Goal: Information Seeking & Learning: Learn about a topic

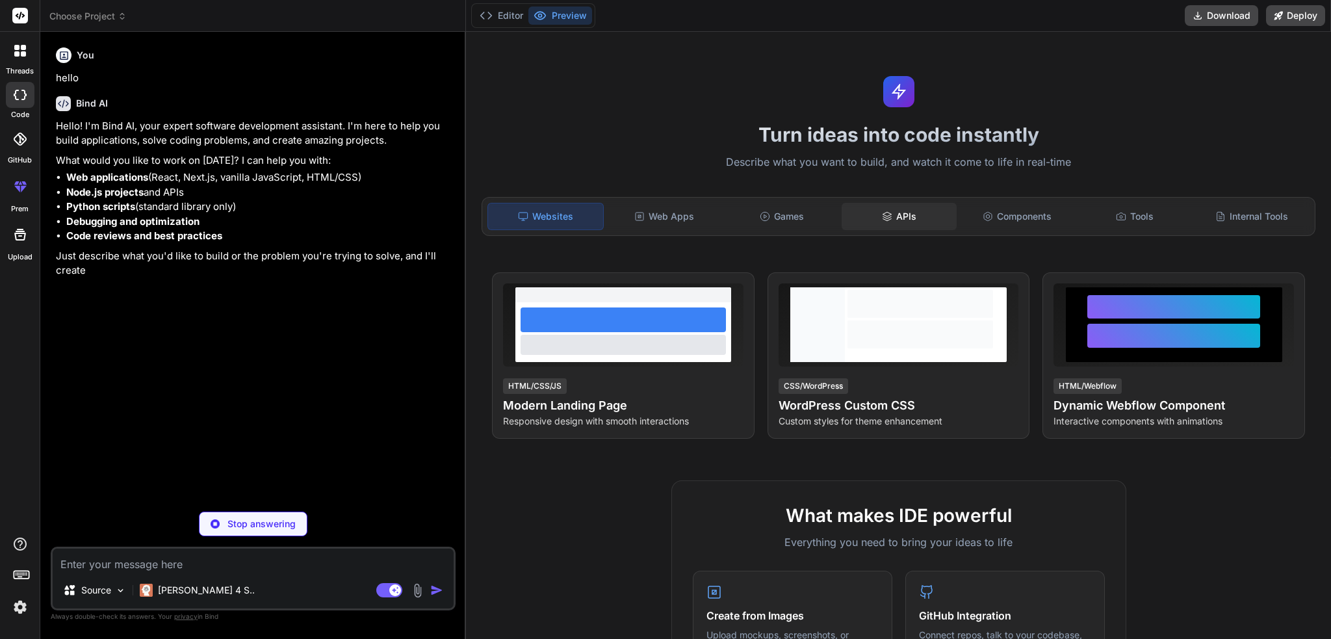
click at [905, 213] on div "APIs" at bounding box center [899, 216] width 115 height 27
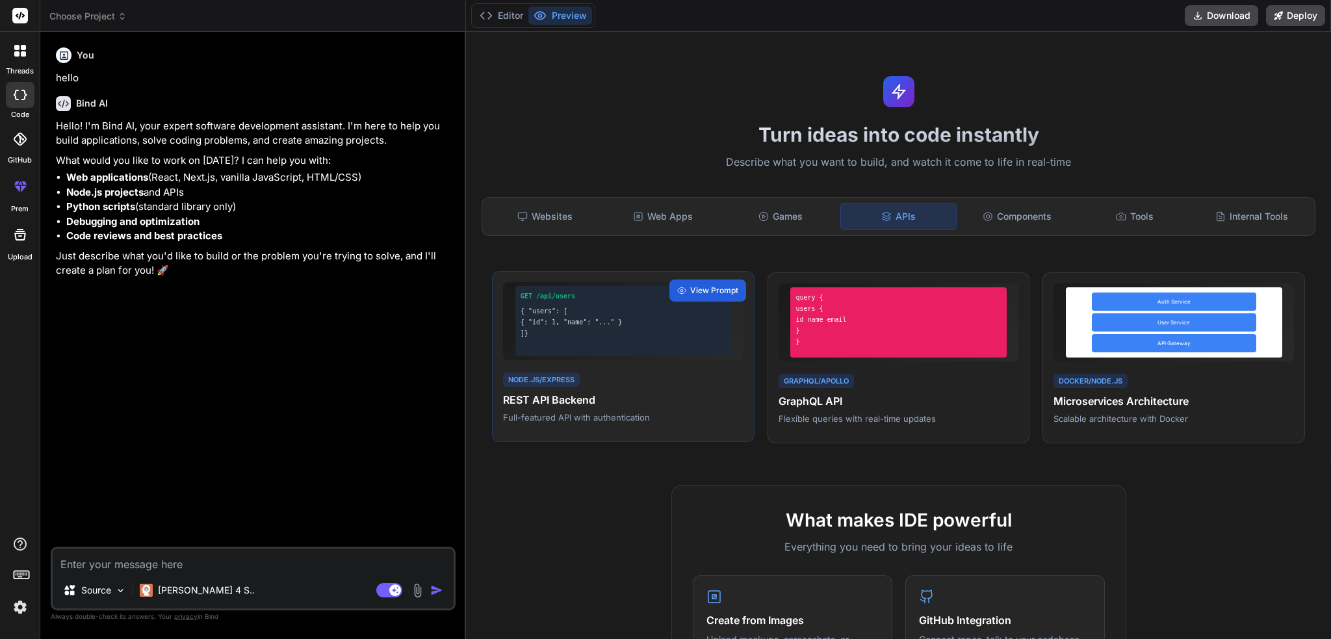
click at [680, 406] on h4 "REST API Backend" at bounding box center [623, 400] width 241 height 16
click at [711, 282] on div "View Prompt" at bounding box center [708, 291] width 77 height 22
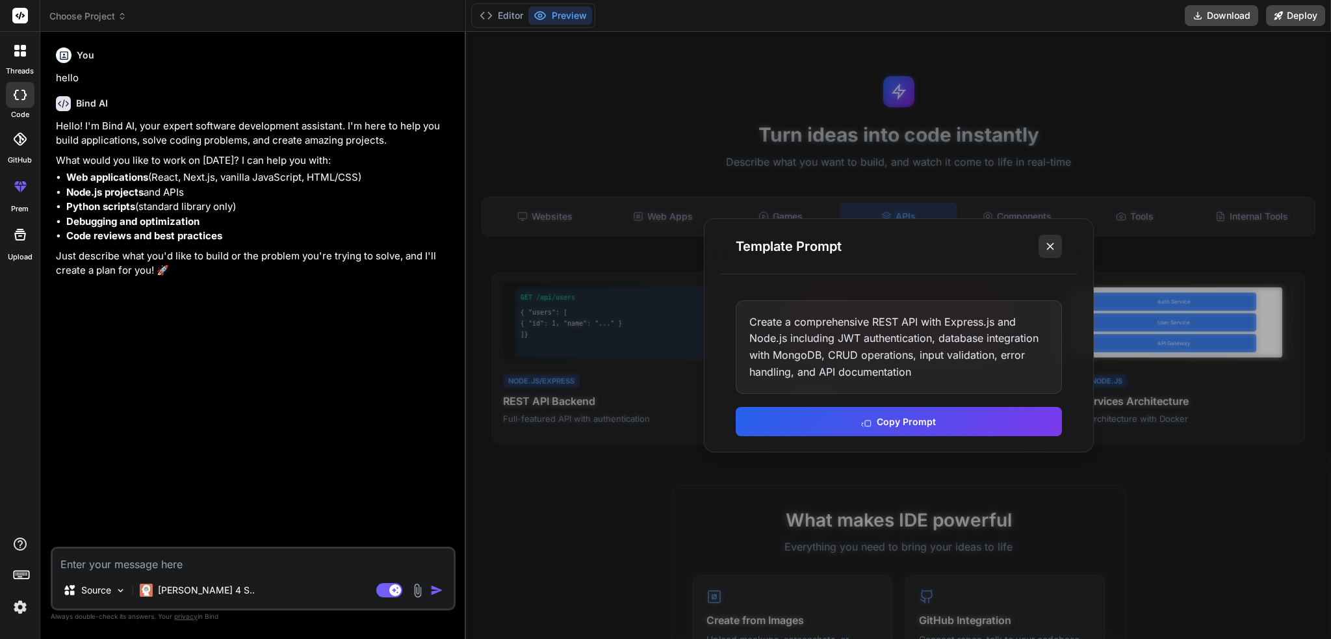
click at [1050, 243] on icon at bounding box center [1050, 246] width 13 height 13
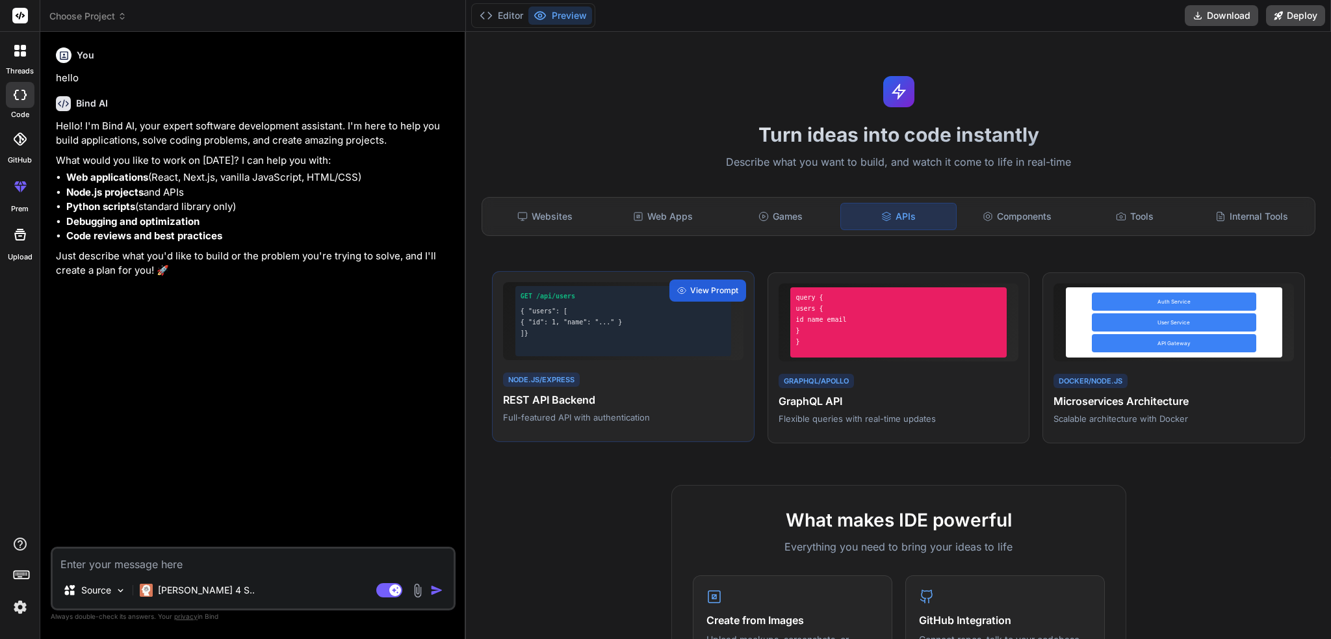
click at [649, 344] on div "GET /api/users { "users": [ { "id": 1, "name": "..." } ]}" at bounding box center [623, 321] width 216 height 70
click at [701, 293] on span "View Prompt" at bounding box center [714, 291] width 48 height 12
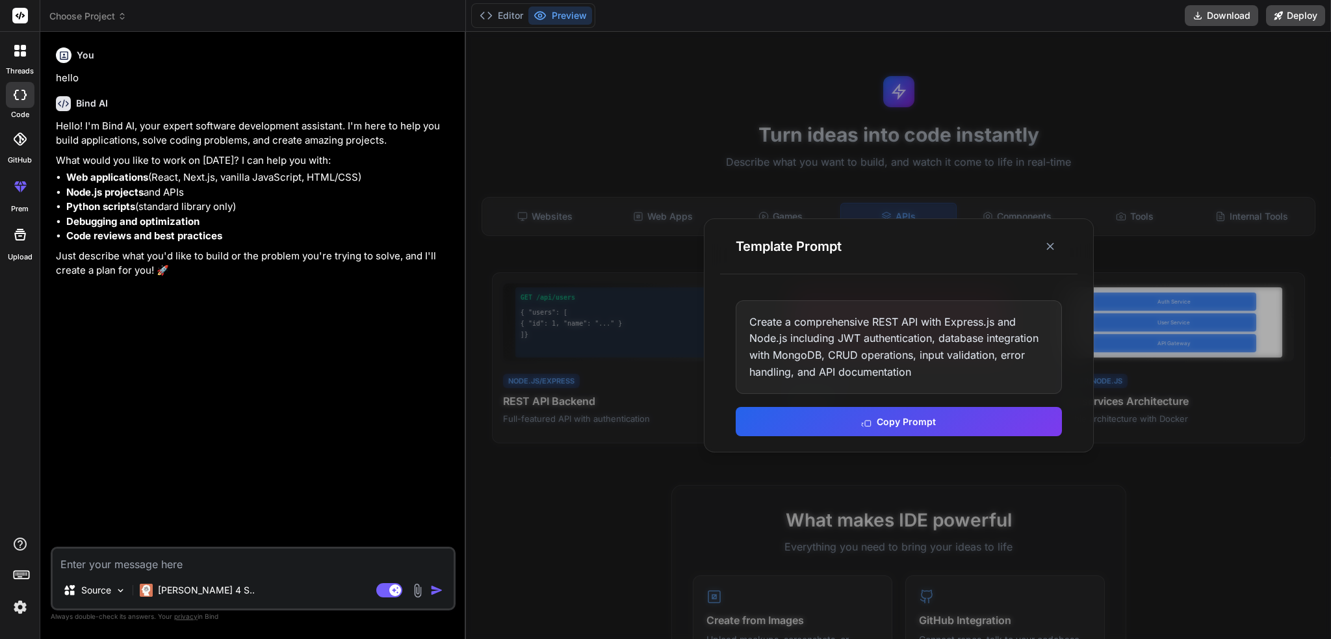
click at [910, 371] on div "Create a comprehensive REST API with Express.js and Node.js including JWT authe…" at bounding box center [899, 347] width 326 height 94
click at [907, 428] on button "Copy Prompt" at bounding box center [899, 420] width 326 height 29
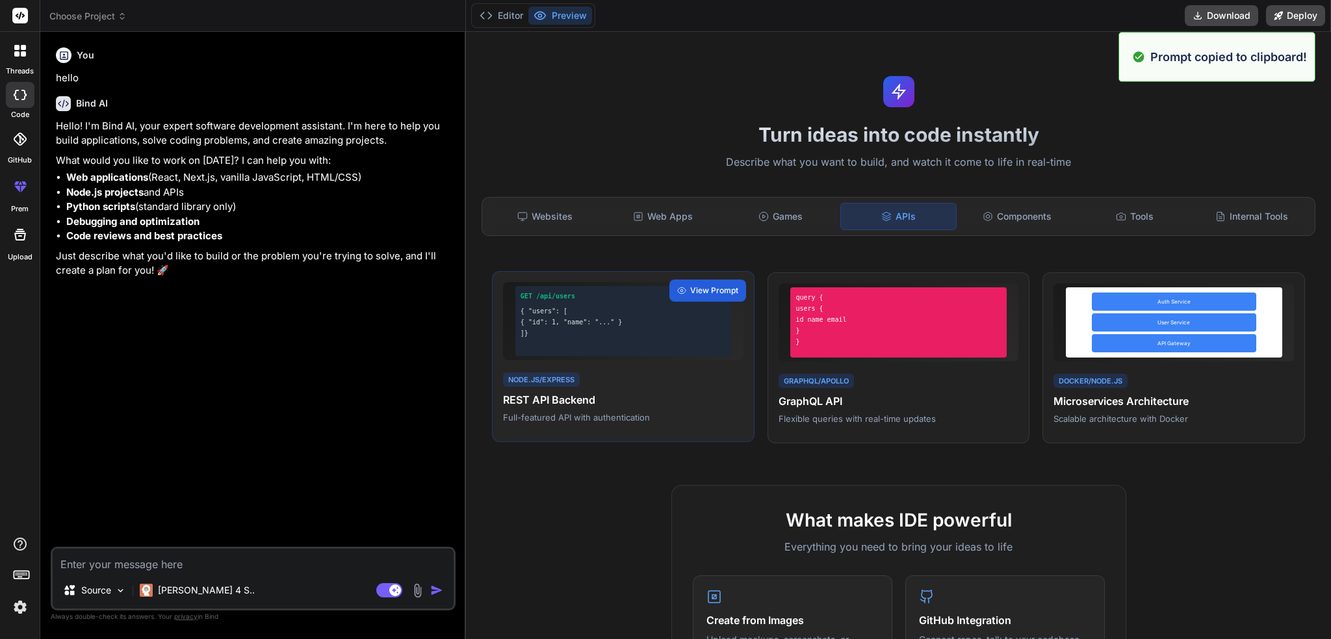
click at [531, 354] on div "GET /api/users { "users": [ { "id": 1, "name": "..." } ]}" at bounding box center [623, 321] width 216 height 70
click at [534, 382] on div "Node.js/Express" at bounding box center [541, 379] width 77 height 15
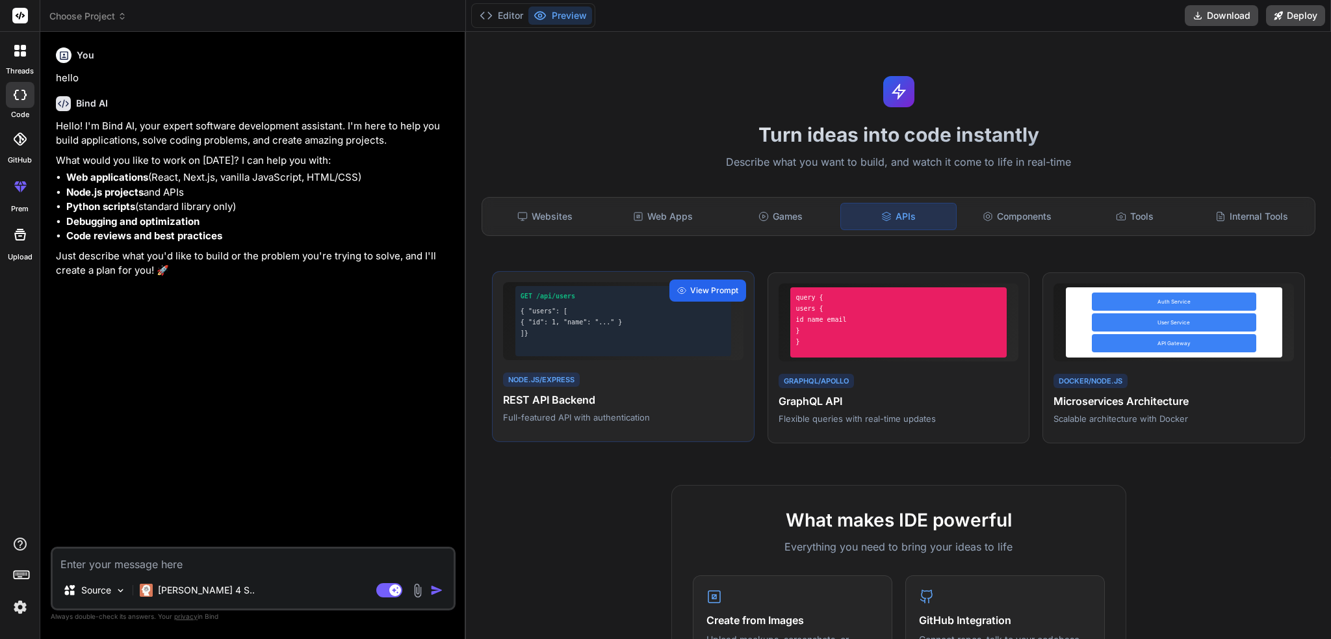
click at [705, 289] on span "View Prompt" at bounding box center [714, 291] width 48 height 12
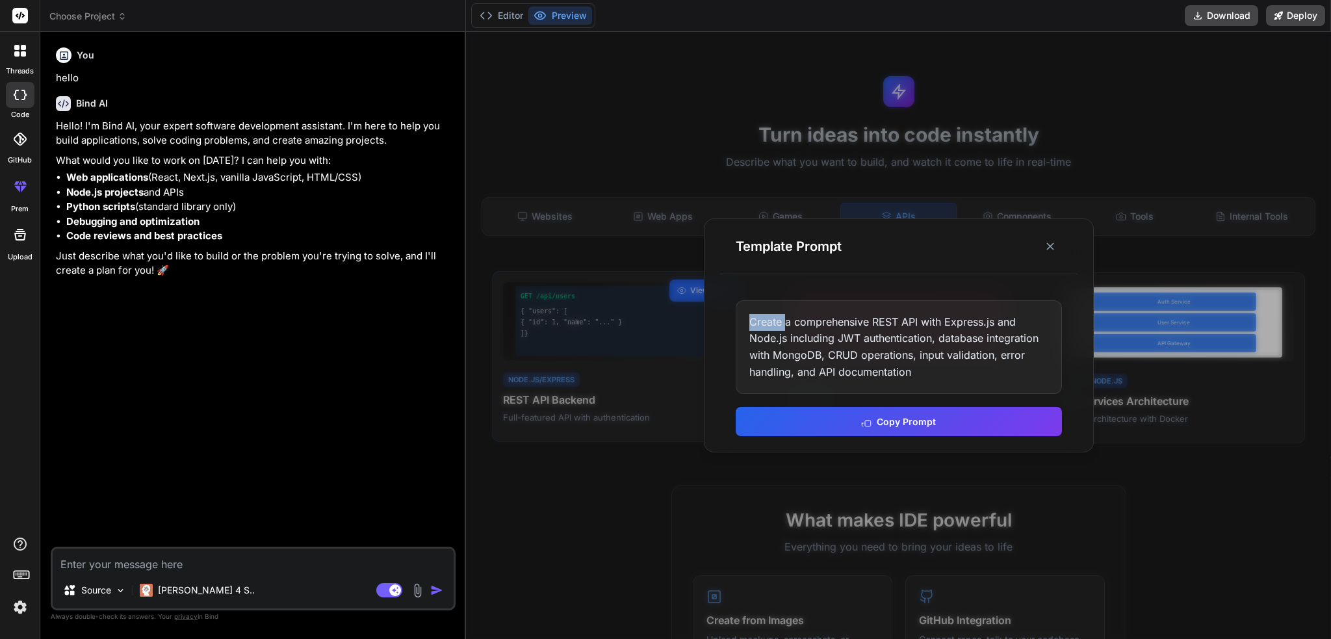
click at [705, 289] on div "Template Prompt Create a comprehensive REST API with Express.js and Node.js inc…" at bounding box center [899, 335] width 390 height 234
click at [896, 425] on button "Copy Prompt" at bounding box center [899, 420] width 326 height 29
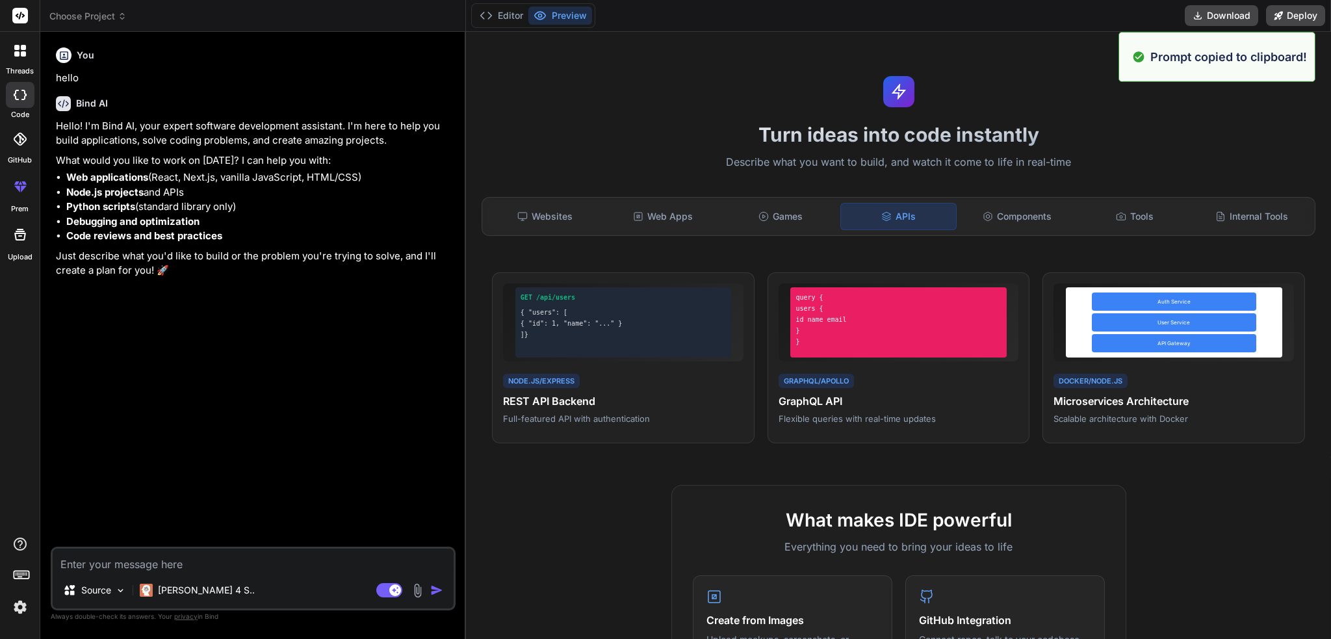
click at [1204, 59] on p "Prompt copied to clipboard!" at bounding box center [1229, 57] width 157 height 18
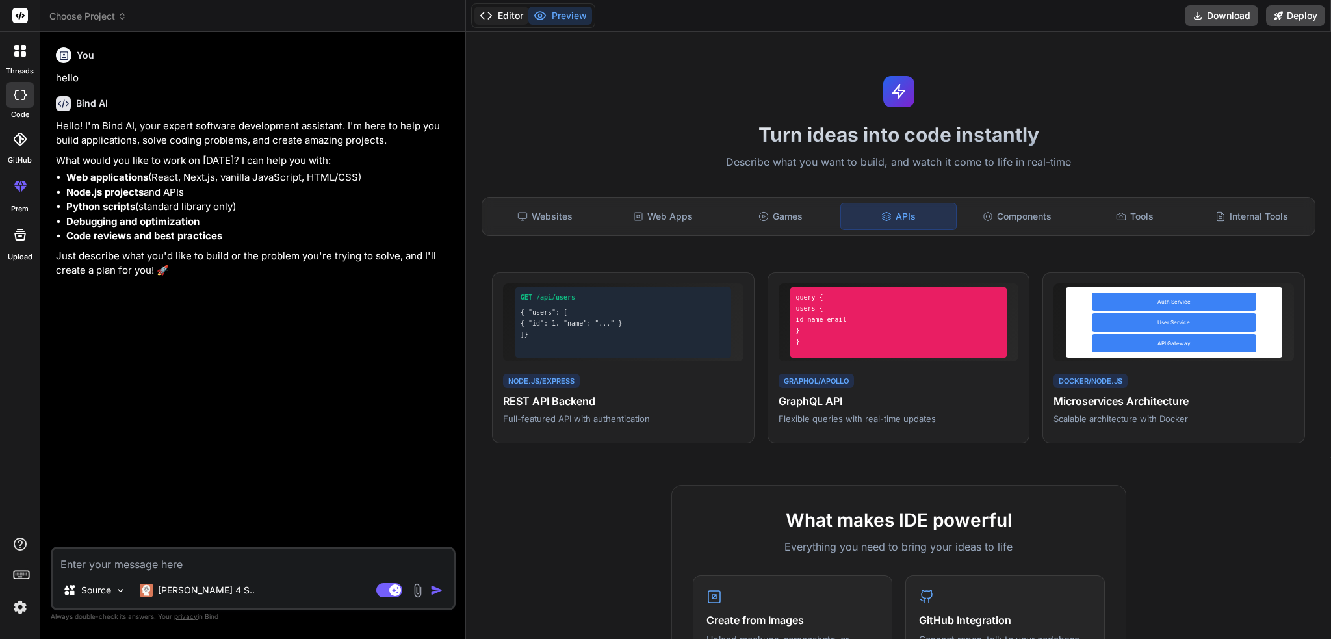
click at [504, 14] on button "Editor" at bounding box center [502, 16] width 54 height 18
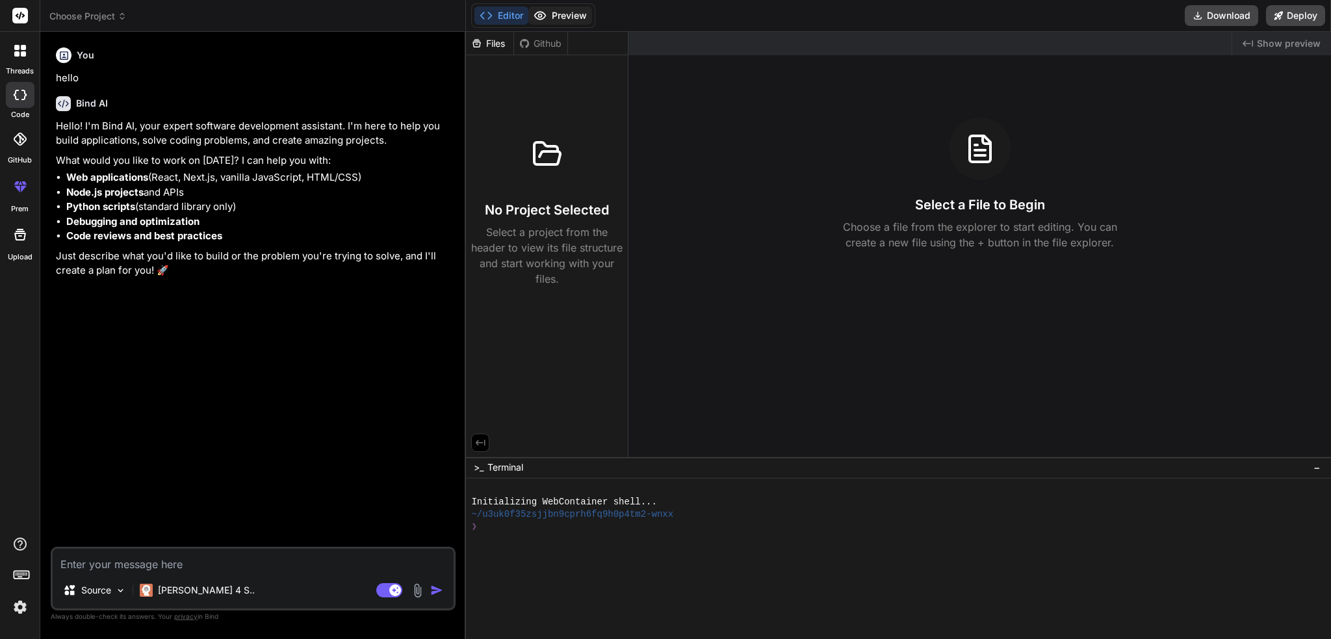
click at [564, 14] on button "Preview" at bounding box center [560, 16] width 64 height 18
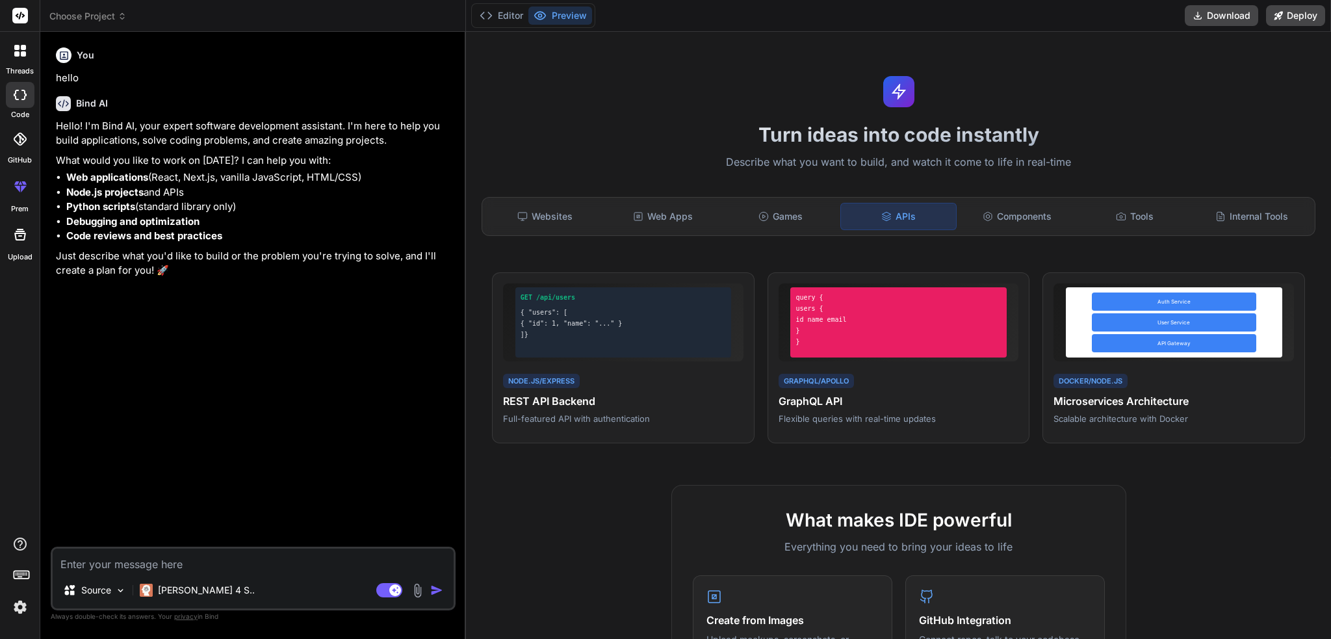
click at [20, 136] on icon at bounding box center [19, 139] width 13 height 13
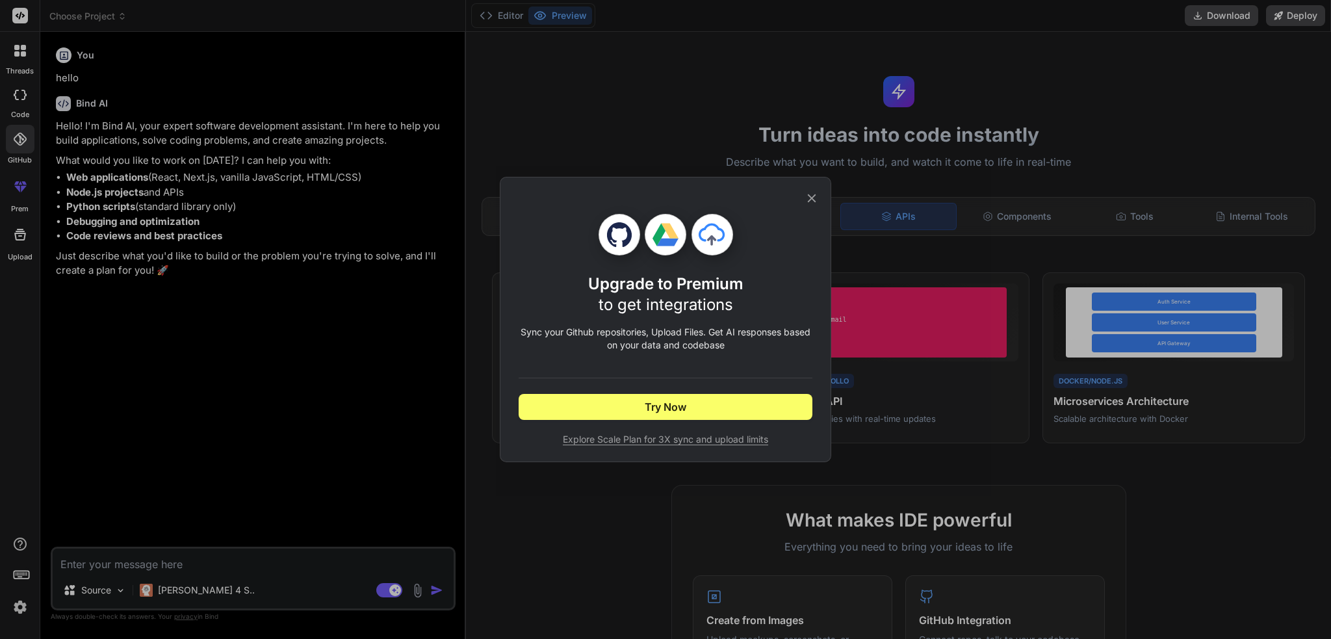
click at [14, 96] on div "Upgrade to Premium to get integrations Sync your Github repositories, Upload Fi…" at bounding box center [665, 319] width 1331 height 639
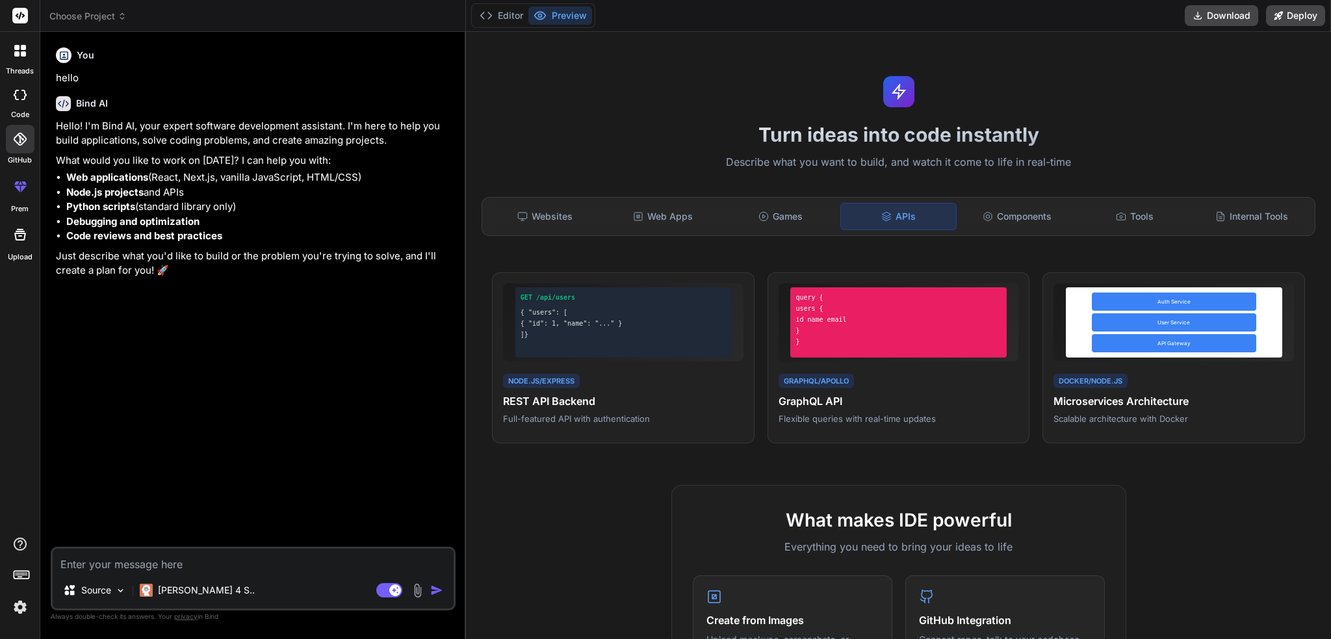
click at [19, 95] on icon at bounding box center [20, 95] width 13 height 10
click at [686, 281] on div "View Prompt" at bounding box center [708, 291] width 77 height 22
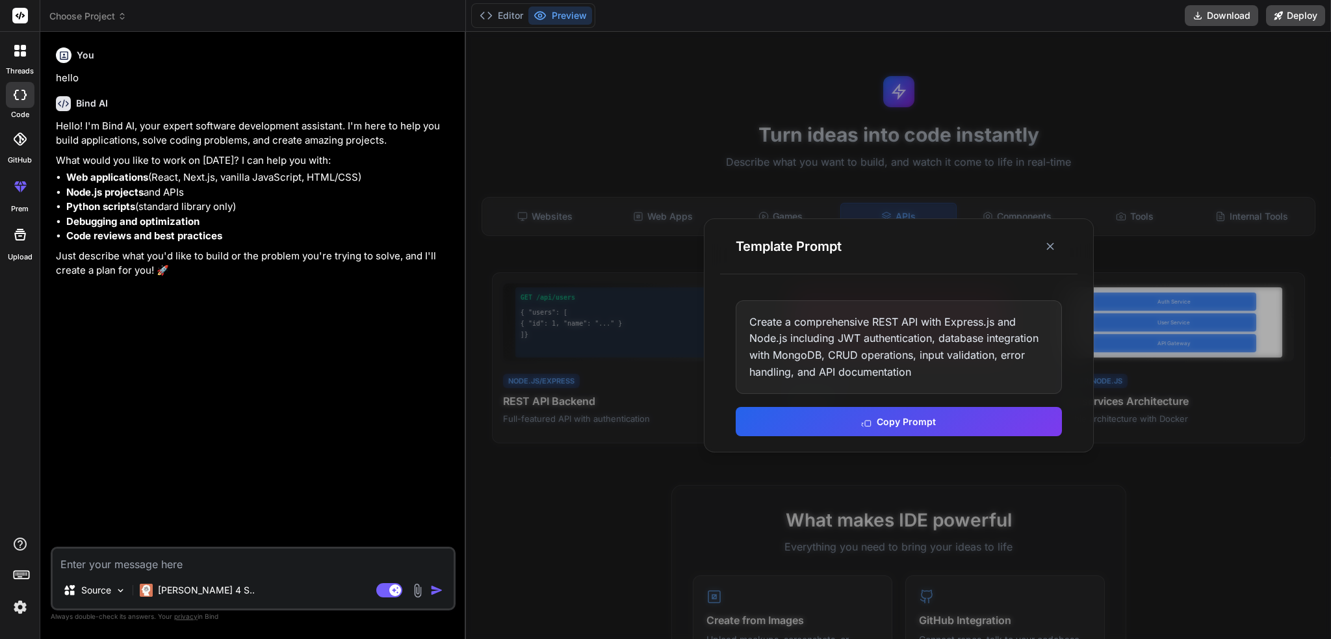
click at [902, 356] on div "Create a comprehensive REST API with Express.js and Node.js including JWT authe…" at bounding box center [899, 347] width 326 height 94
drag, startPoint x: 902, startPoint y: 356, endPoint x: 956, endPoint y: 332, distance: 58.8
click at [908, 353] on div "Create a comprehensive REST API with Express.js and Node.js including JWT authe…" at bounding box center [899, 347] width 326 height 94
click at [1056, 242] on icon at bounding box center [1050, 246] width 13 height 13
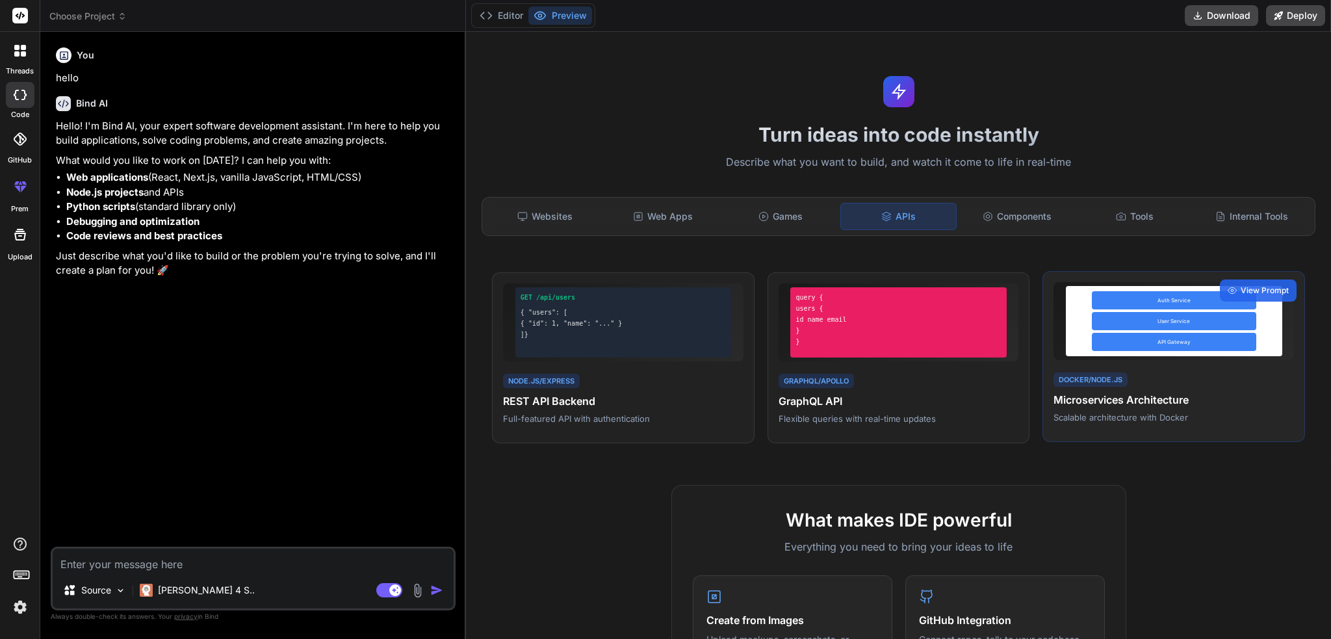
drag, startPoint x: 1212, startPoint y: 330, endPoint x: 1199, endPoint y: 331, distance: 13.7
click at [1213, 330] on div "Auth Service User Service API Gateway" at bounding box center [1174, 321] width 216 height 70
click at [1065, 376] on div "Docker/Node.js" at bounding box center [1091, 379] width 74 height 15
click at [1121, 213] on div "Tools" at bounding box center [1134, 216] width 115 height 27
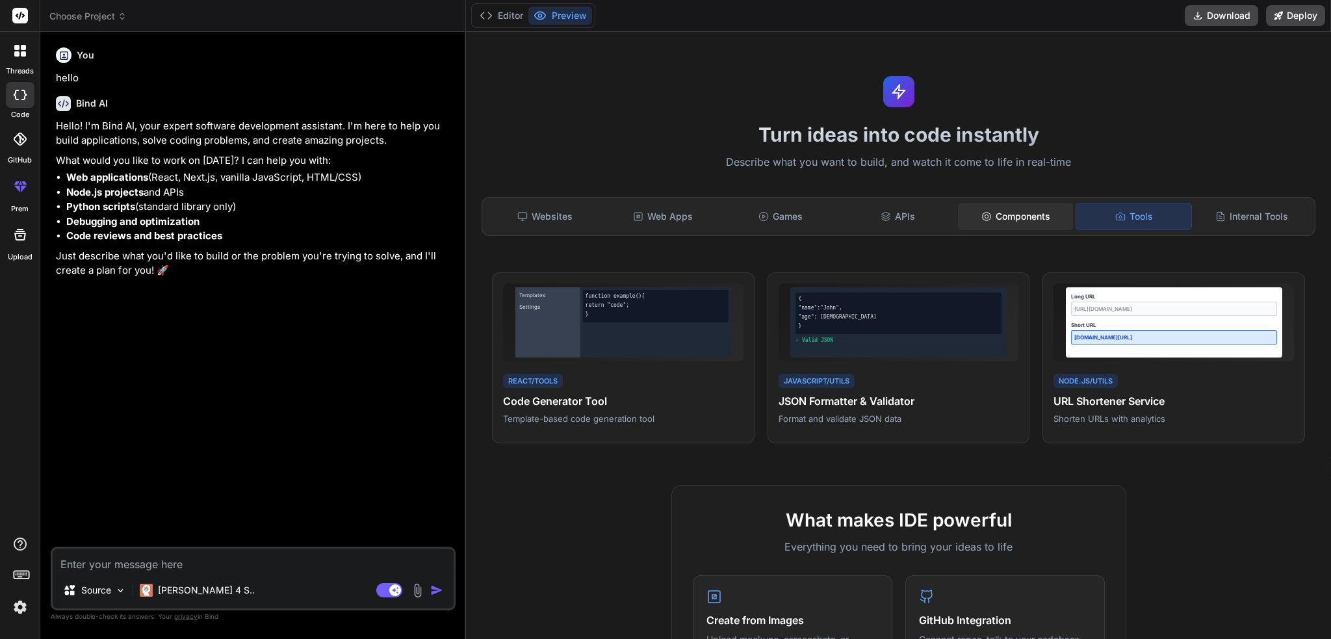
click at [1017, 222] on div "Components" at bounding box center [1015, 216] width 115 height 27
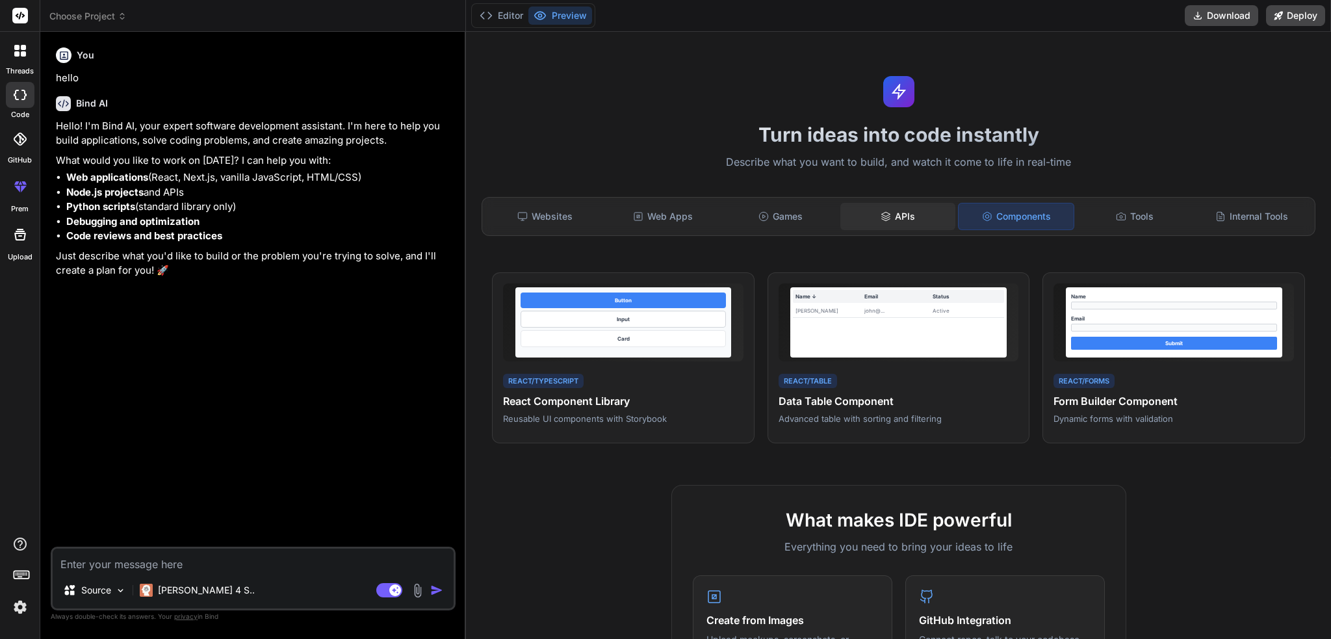
click at [905, 222] on div "APIs" at bounding box center [898, 216] width 115 height 27
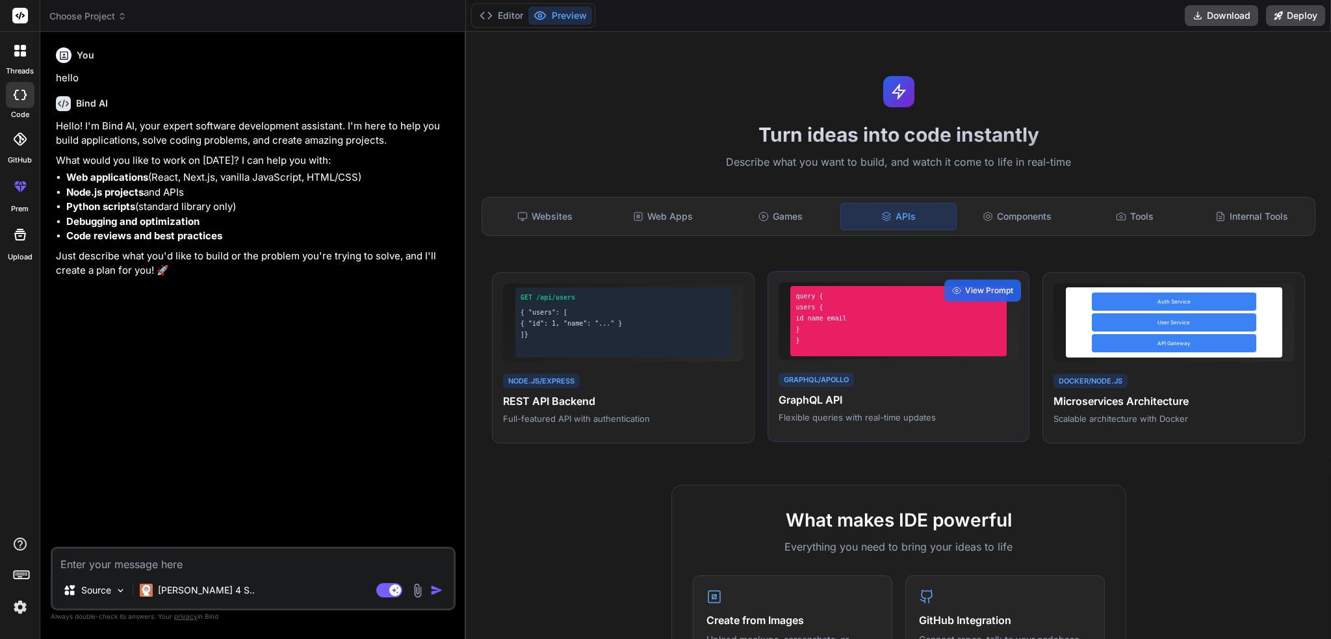
click at [793, 404] on h4 "GraphQL API" at bounding box center [899, 400] width 241 height 16
click at [824, 397] on h4 "GraphQL API" at bounding box center [899, 400] width 241 height 16
click at [828, 381] on div "GraphQL/Apollo" at bounding box center [816, 379] width 75 height 15
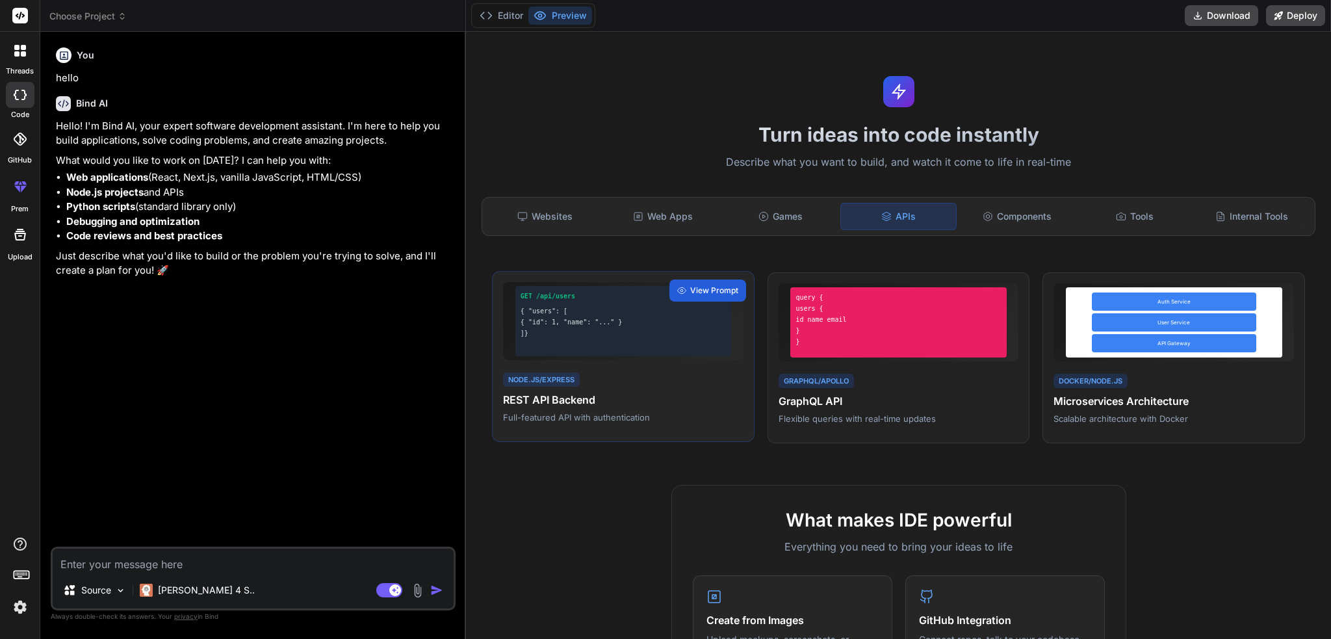
click at [701, 374] on div "Node.js/Express REST API Backend Full-featured API with authentication" at bounding box center [623, 397] width 241 height 53
click at [592, 376] on div "Node.js/Express REST API Backend Full-featured API with authentication" at bounding box center [623, 397] width 241 height 53
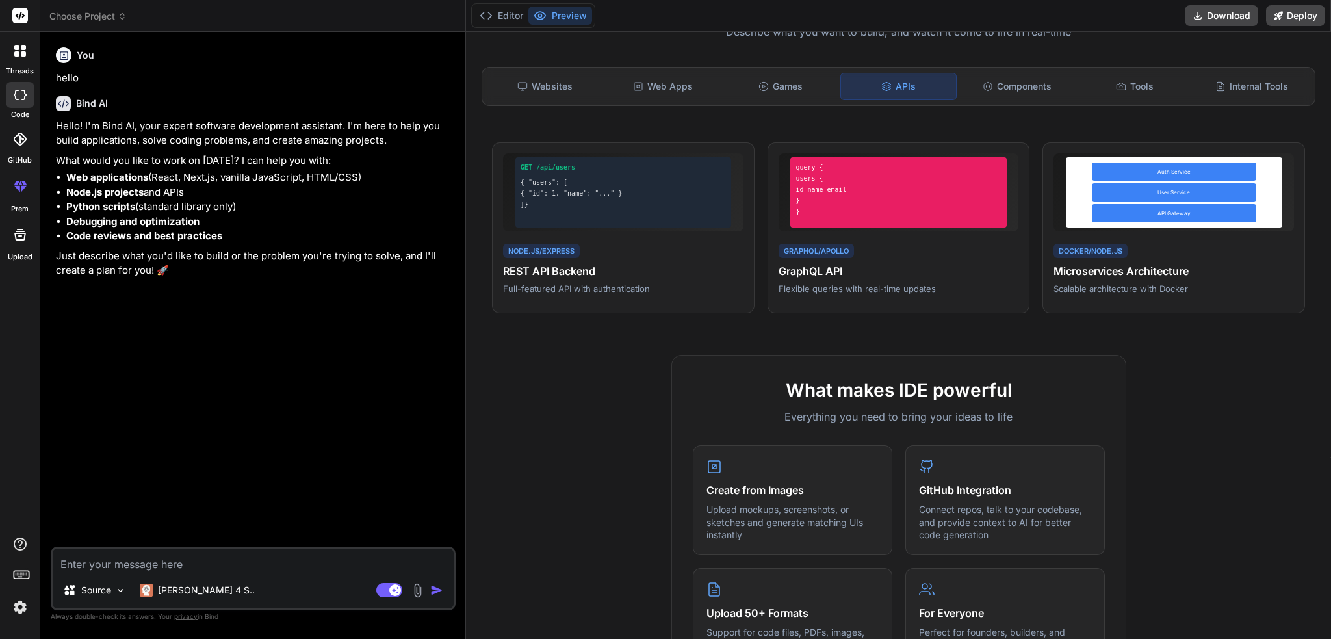
scroll to position [260, 0]
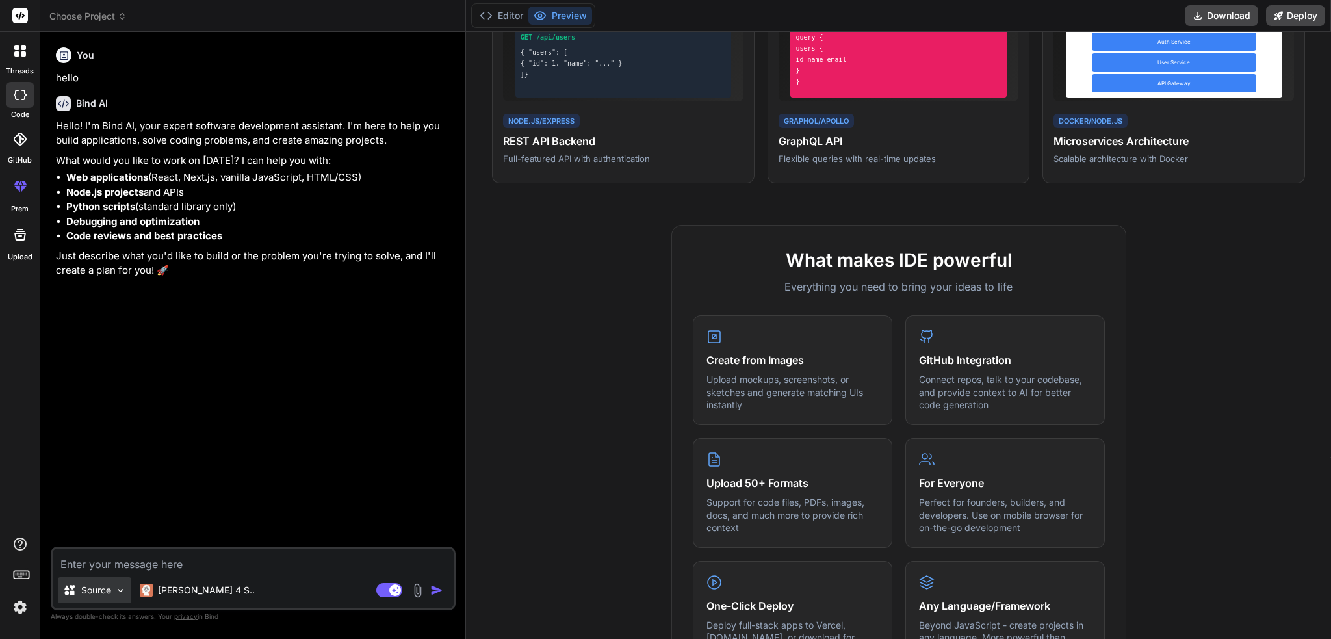
click at [107, 595] on p "Source" at bounding box center [96, 590] width 30 height 13
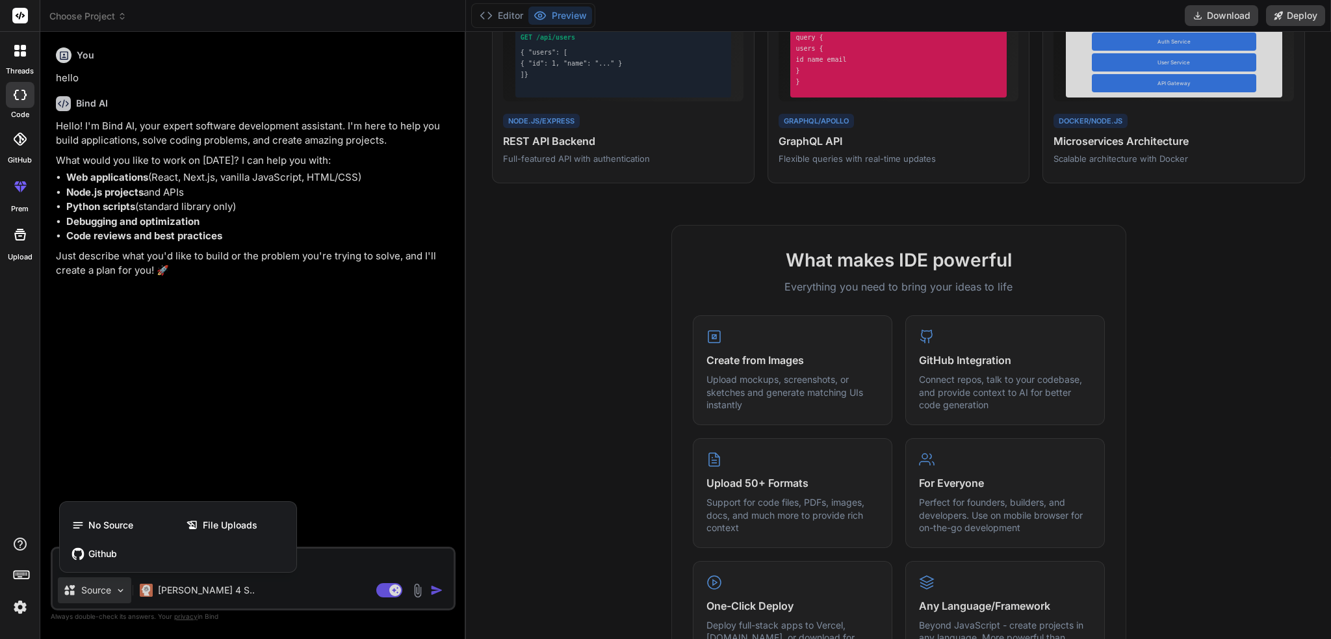
click at [107, 595] on div at bounding box center [665, 319] width 1331 height 639
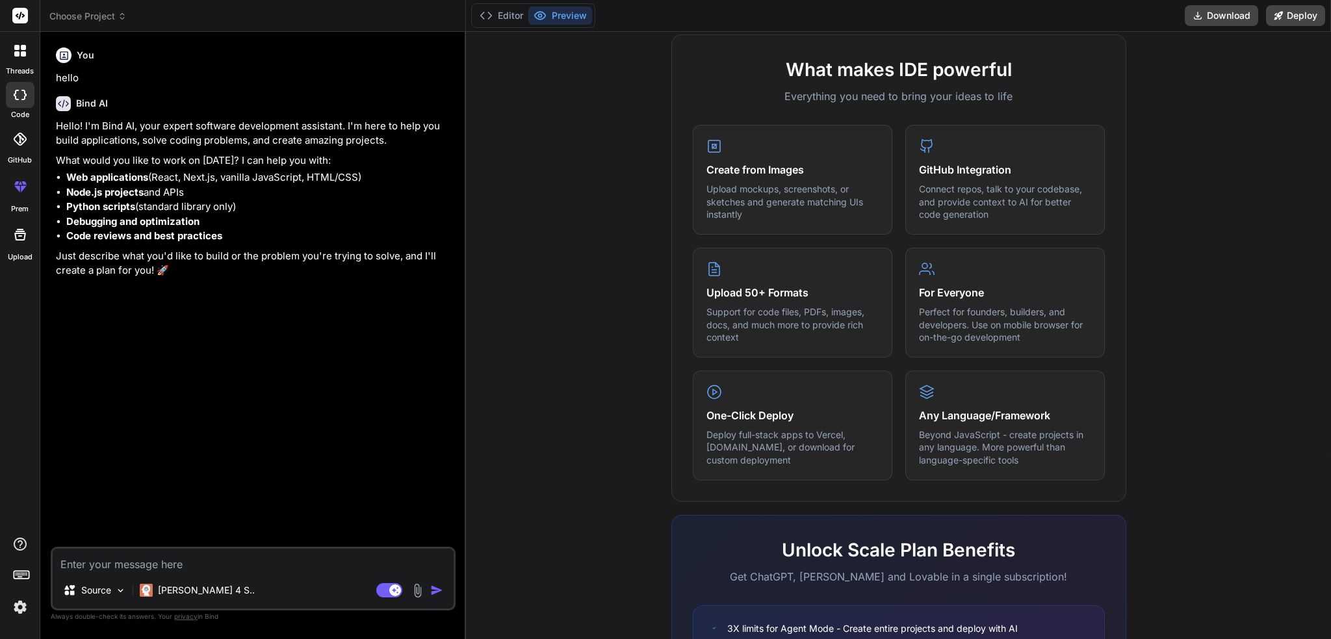
scroll to position [455, 0]
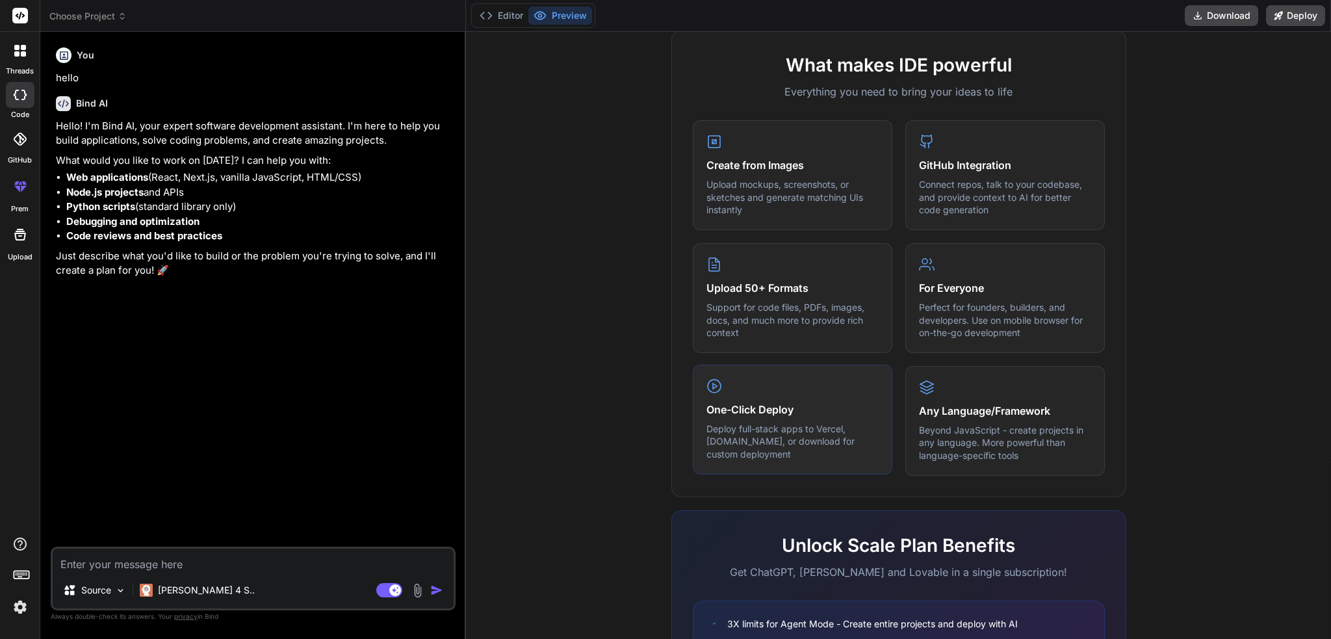
click at [810, 398] on div "One-Click Deploy Deploy full-stack apps to Vercel, Fly.io, or download for cust…" at bounding box center [793, 420] width 200 height 110
click at [763, 419] on div "One-Click Deploy Deploy full-stack apps to Vercel, Fly.io, or download for cust…" at bounding box center [793, 420] width 200 height 110
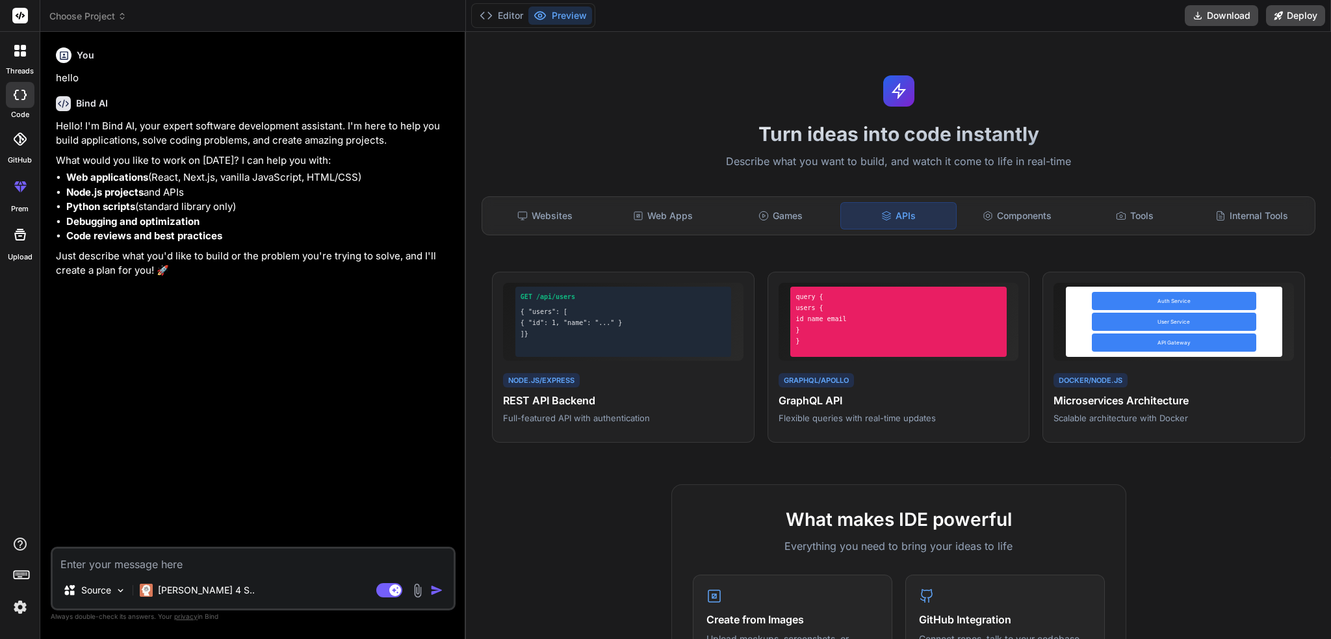
scroll to position [0, 0]
click at [517, 16] on button "Editor" at bounding box center [502, 16] width 54 height 18
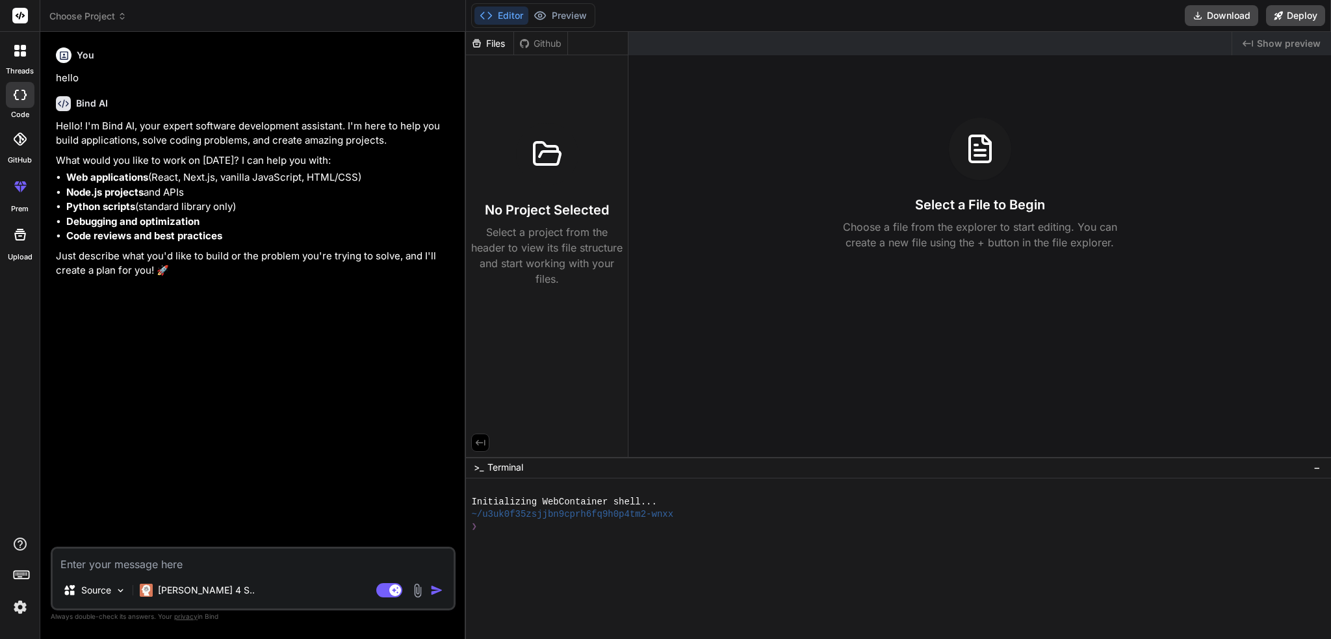
click at [559, 27] on div "Editor Preview" at bounding box center [533, 15] width 124 height 25
click at [545, 9] on button "Preview" at bounding box center [560, 16] width 64 height 18
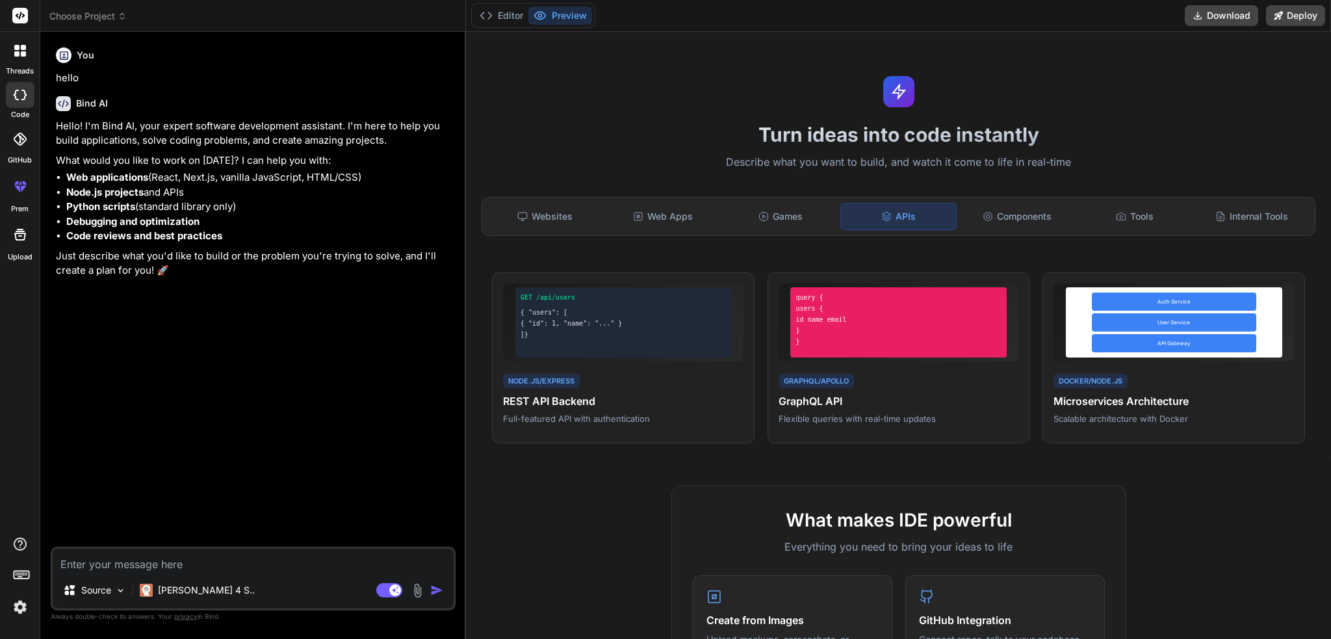
click at [14, 236] on icon at bounding box center [20, 235] width 16 height 16
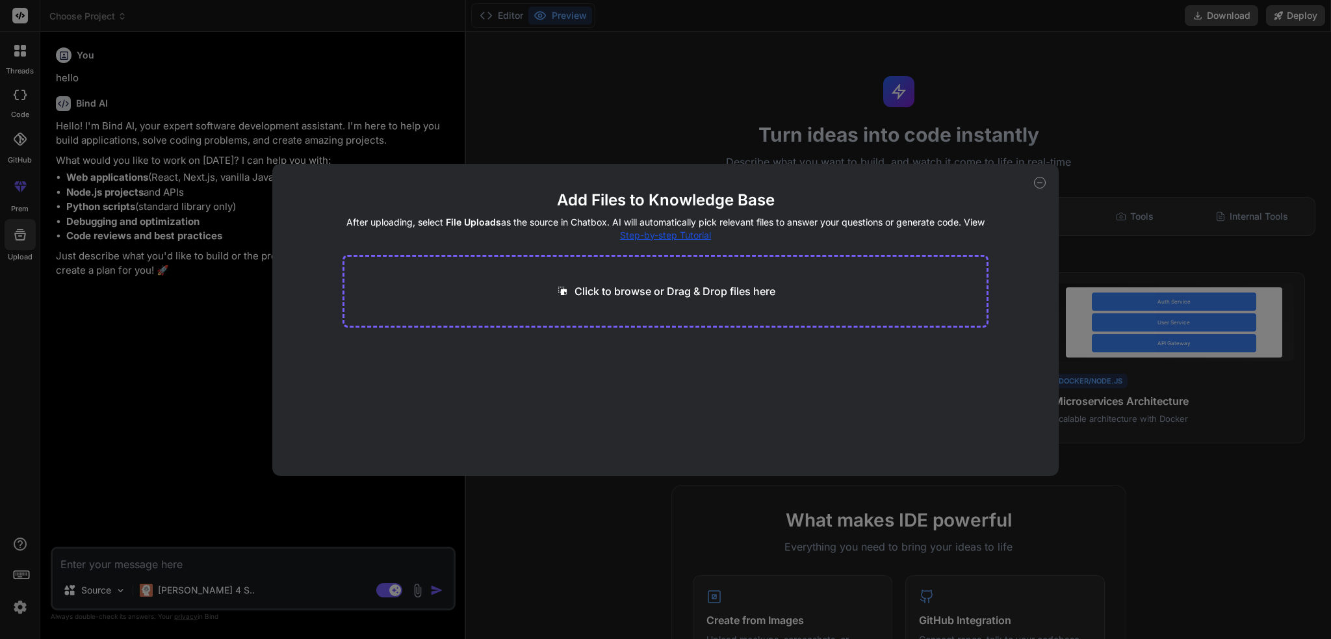
click at [18, 194] on div "Add Files to Knowledge Base After uploading, select File Uploads as the source …" at bounding box center [665, 319] width 1331 height 639
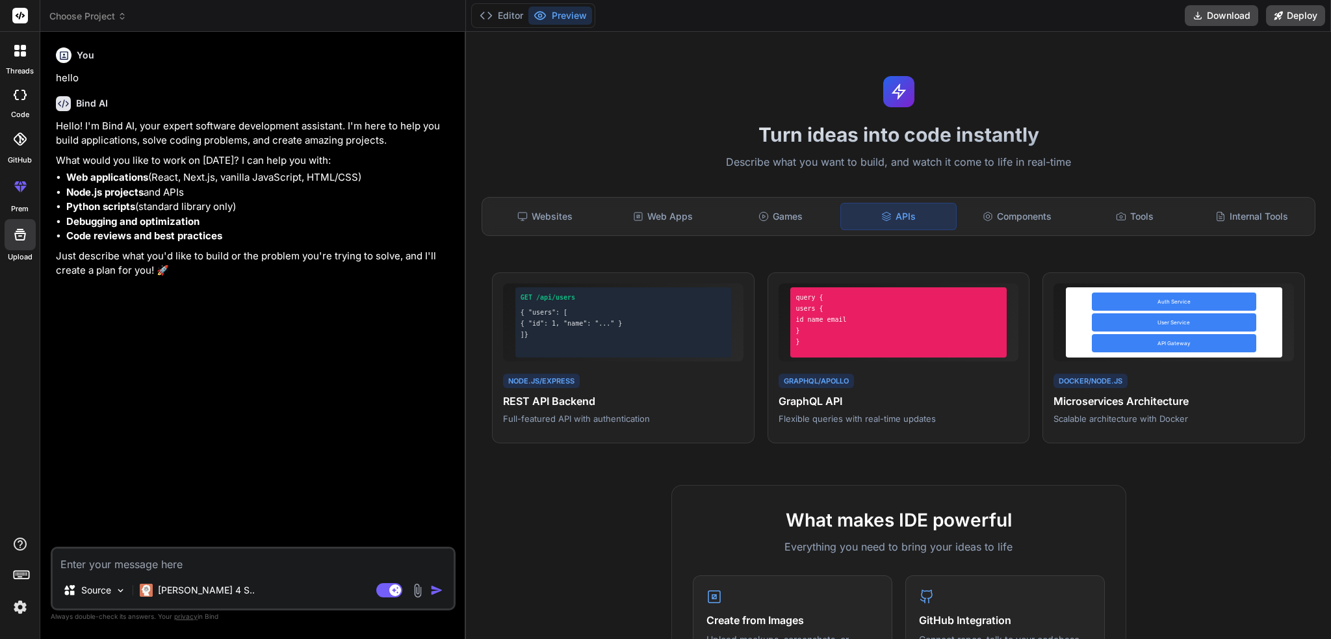
click at [12, 184] on icon at bounding box center [20, 187] width 16 height 16
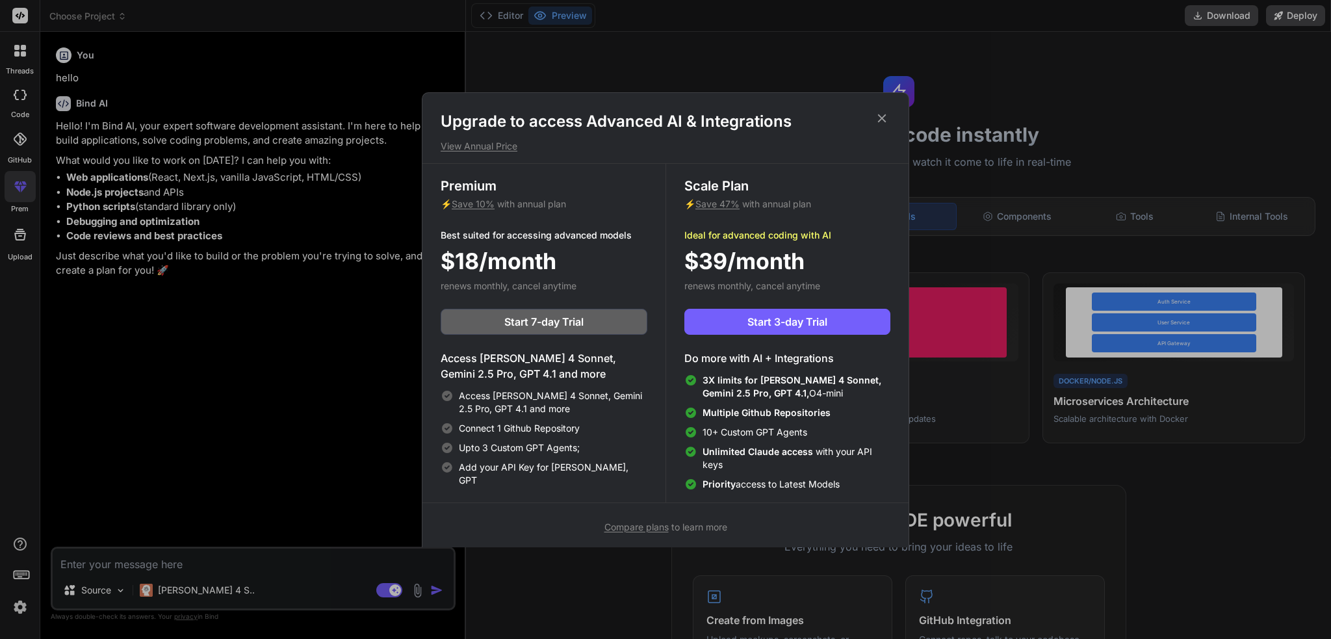
click at [23, 148] on div "Upgrade to access Advanced AI & Integrations View Annual Price Premium ⚡ Save 1…" at bounding box center [665, 319] width 1331 height 639
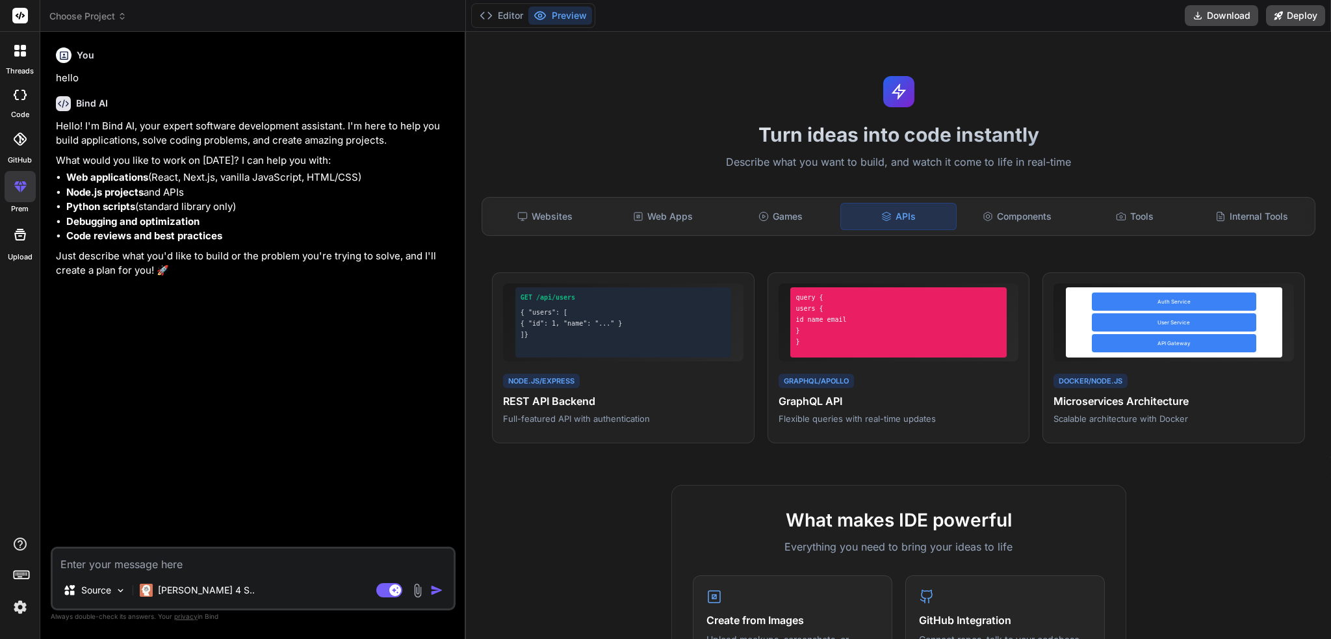
click at [23, 109] on label "code" at bounding box center [20, 114] width 18 height 11
click at [18, 59] on div at bounding box center [20, 50] width 27 height 27
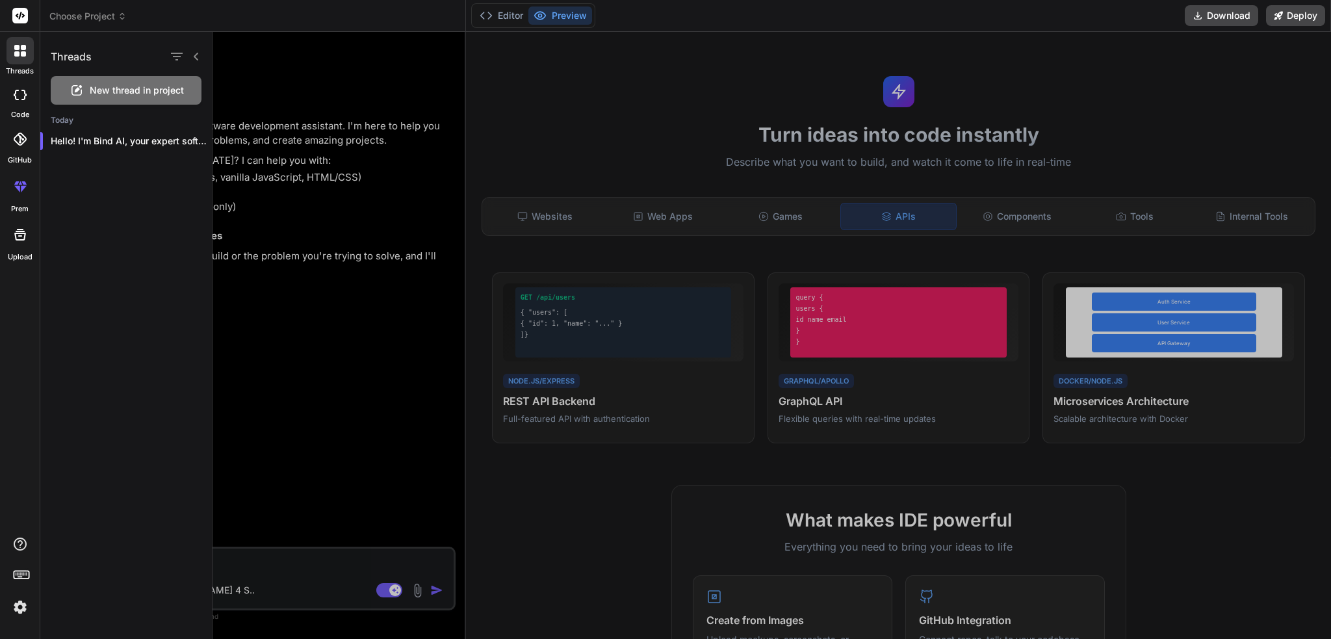
click at [29, 20] on div at bounding box center [20, 16] width 40 height 32
click at [26, 19] on rect at bounding box center [20, 16] width 16 height 16
click at [164, 90] on span "New thread in project" at bounding box center [137, 90] width 94 height 13
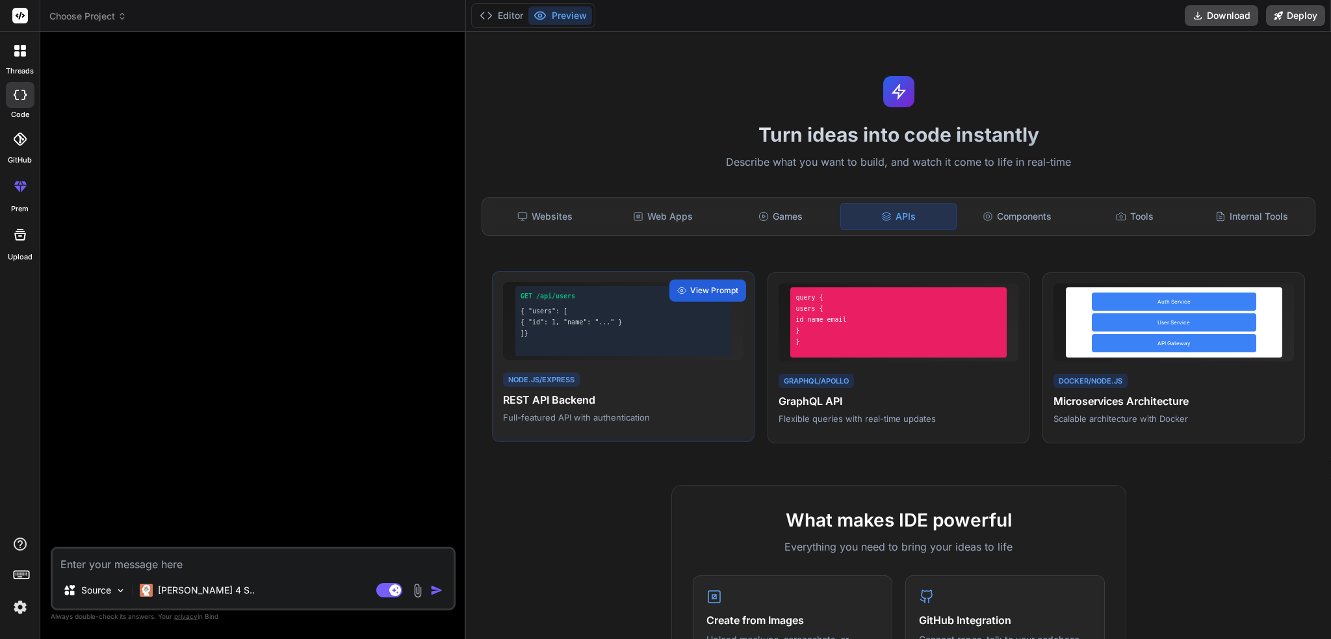
click at [542, 367] on div "GET /api/users { "users": [ { "id": 1, "name": "..." } ]} Node.js/Express REST …" at bounding box center [623, 357] width 263 height 172
click at [530, 388] on div "Node.js/Express REST API Backend Full-featured API with authentication" at bounding box center [623, 397] width 241 height 53
type textarea "x"
